Goal: Navigation & Orientation: Find specific page/section

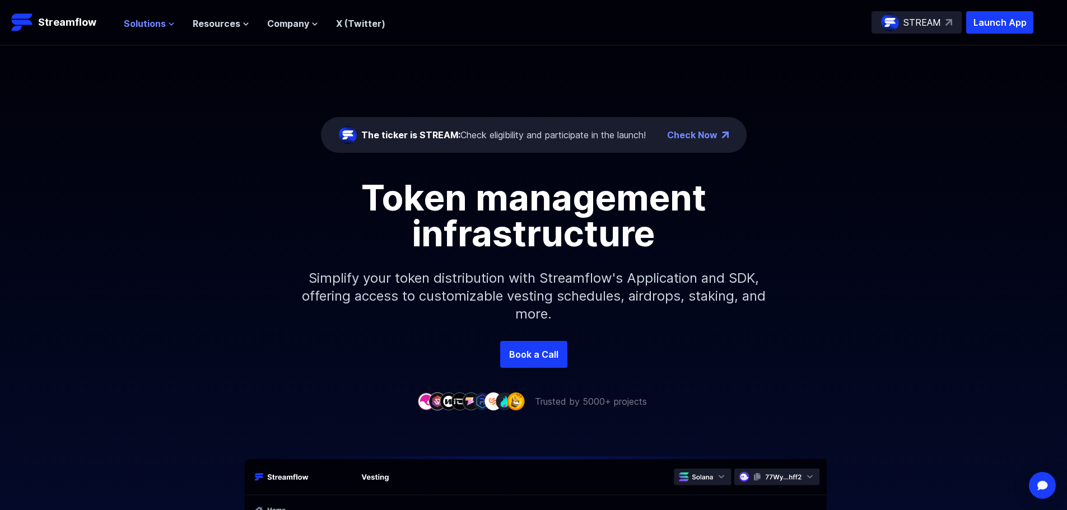
click at [150, 22] on span "Solutions" at bounding box center [145, 23] width 42 height 13
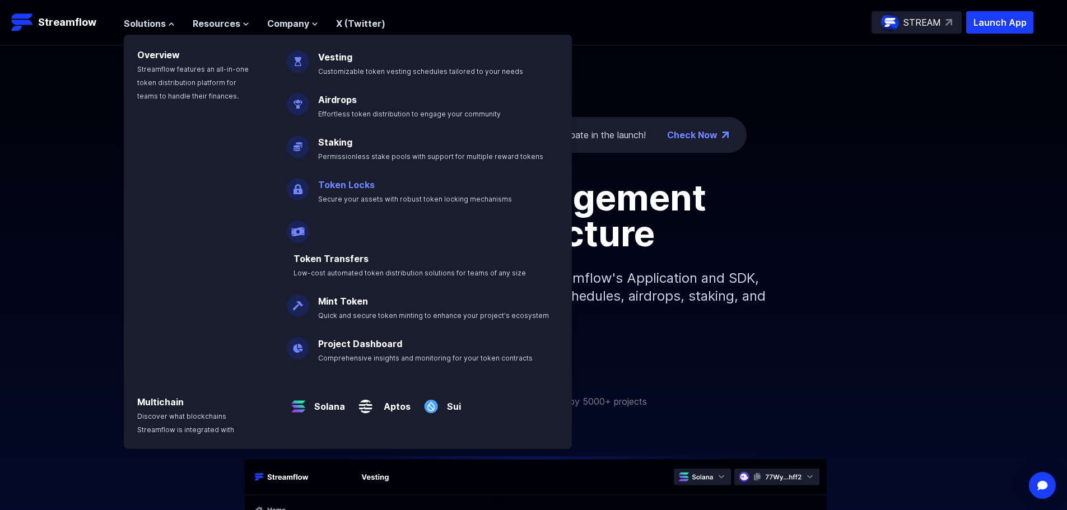
click at [360, 185] on link "Token Locks" at bounding box center [346, 184] width 57 height 11
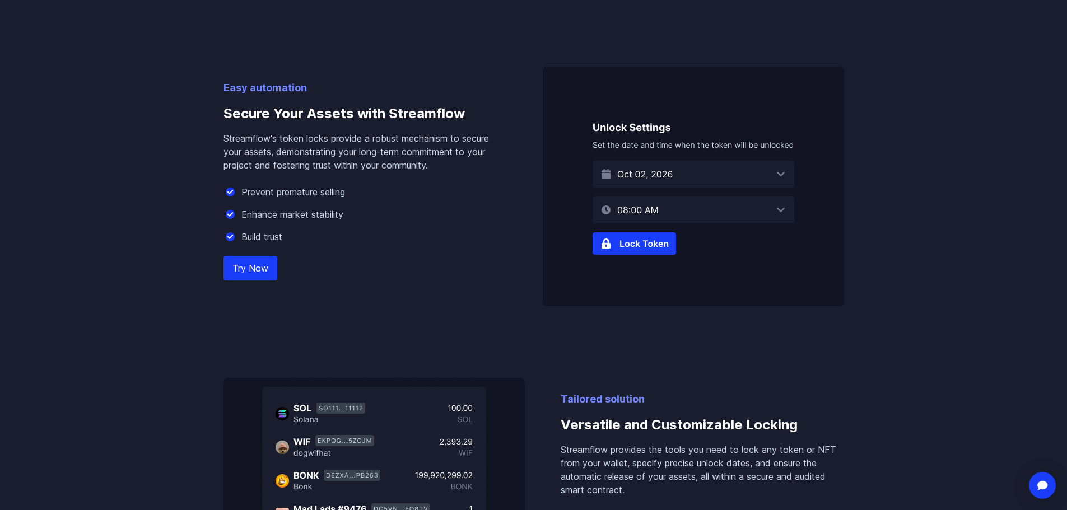
scroll to position [672, 0]
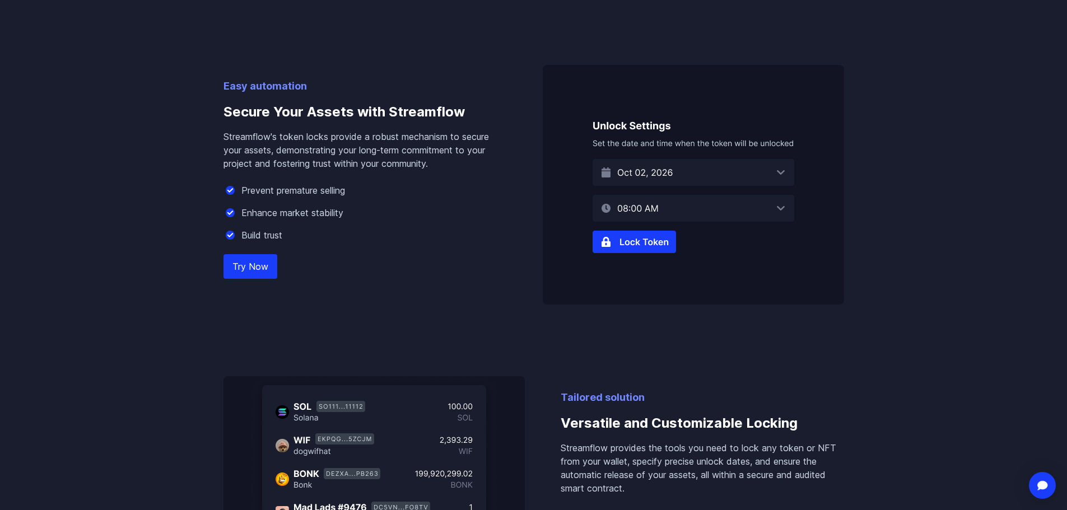
click at [763, 169] on img at bounding box center [693, 185] width 301 height 240
click at [778, 169] on img at bounding box center [693, 185] width 301 height 240
click at [783, 172] on img at bounding box center [693, 185] width 301 height 240
click at [775, 172] on img at bounding box center [693, 185] width 301 height 240
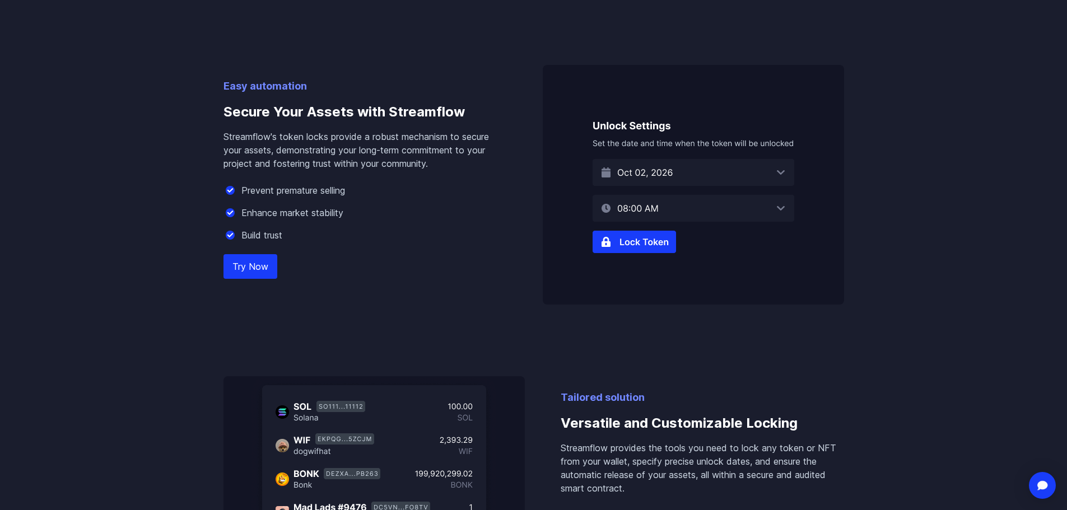
click at [775, 172] on img at bounding box center [693, 185] width 301 height 240
click at [785, 209] on img at bounding box center [693, 185] width 301 height 240
click at [647, 172] on img at bounding box center [693, 185] width 301 height 240
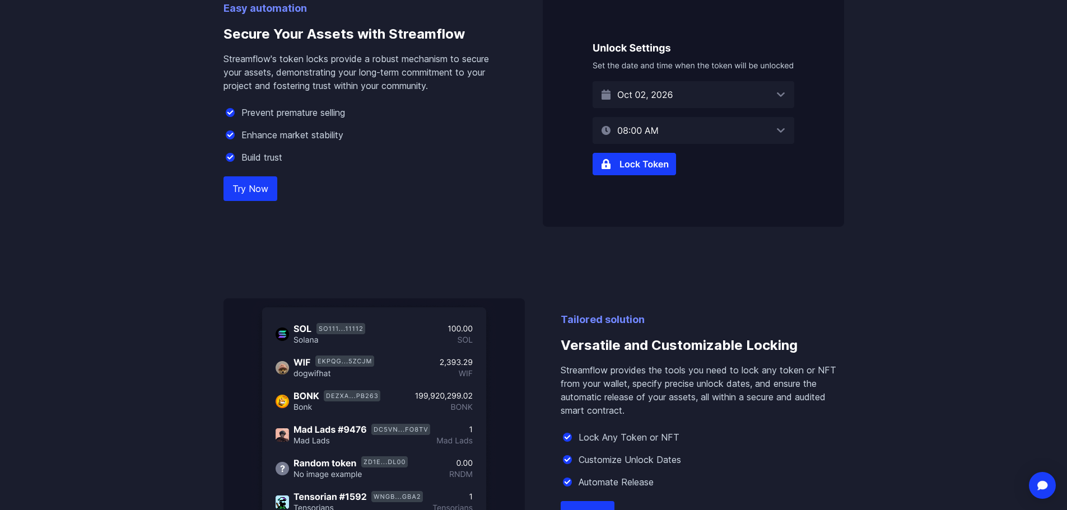
scroll to position [728, 0]
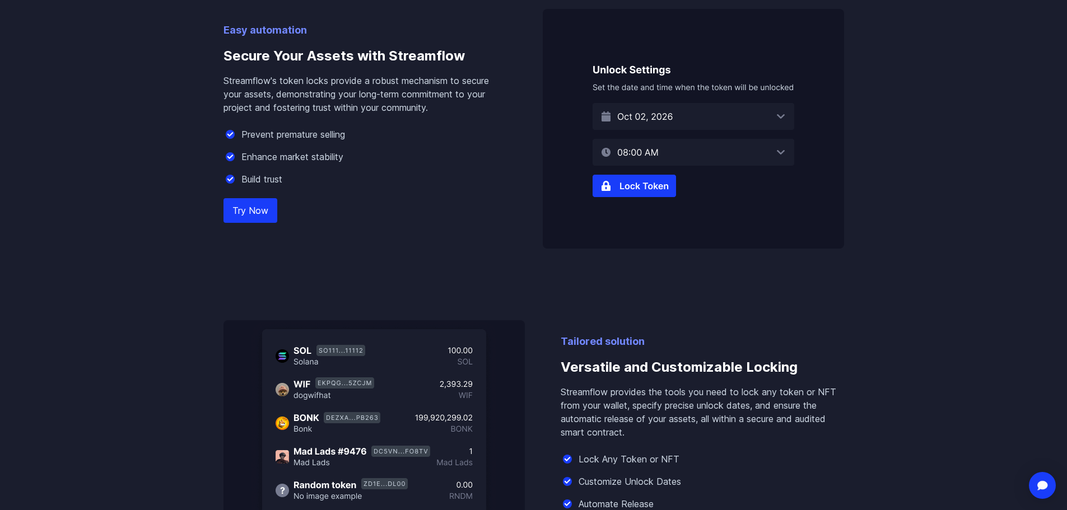
click at [638, 177] on img at bounding box center [693, 129] width 301 height 240
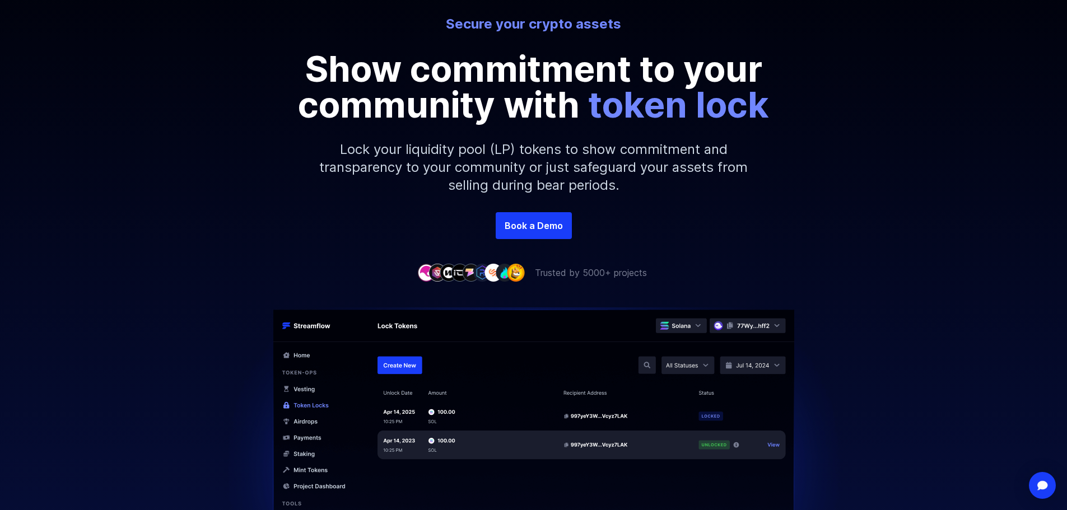
scroll to position [0, 0]
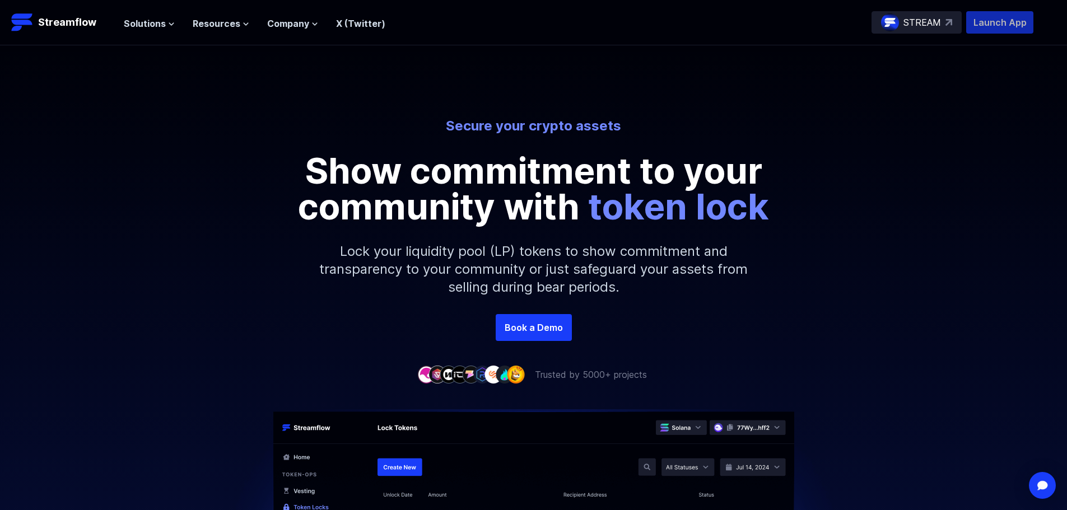
click at [988, 19] on p "Launch App" at bounding box center [999, 22] width 67 height 22
